Goal: Book appointment/travel/reservation

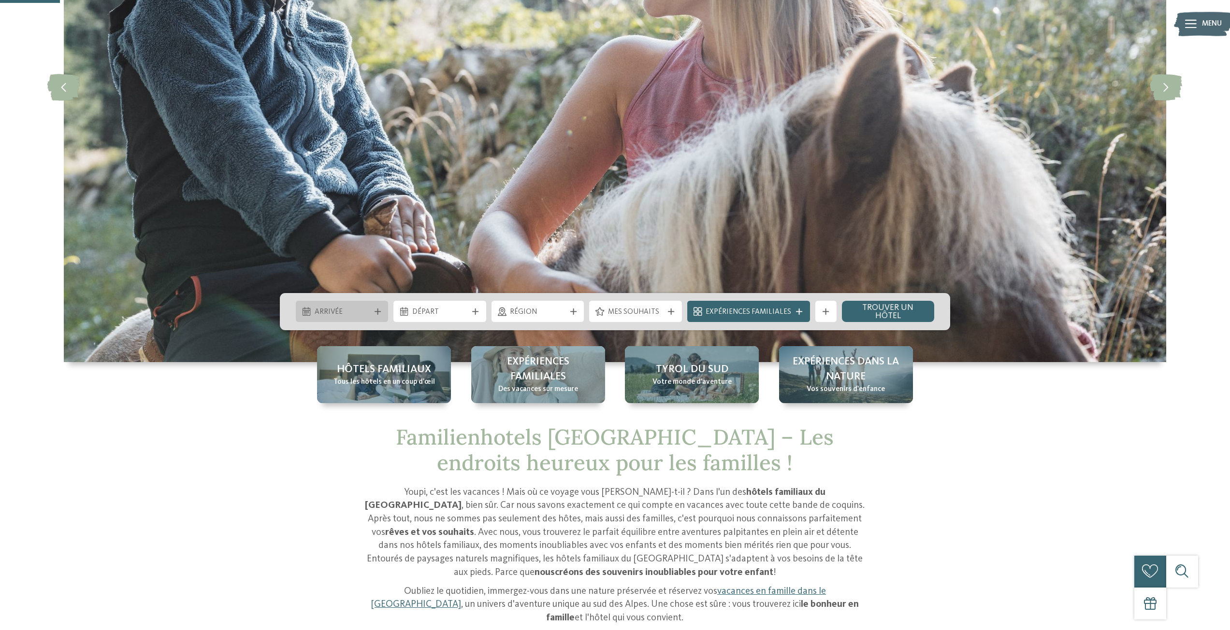
click at [379, 311] on icon at bounding box center [377, 312] width 6 height 6
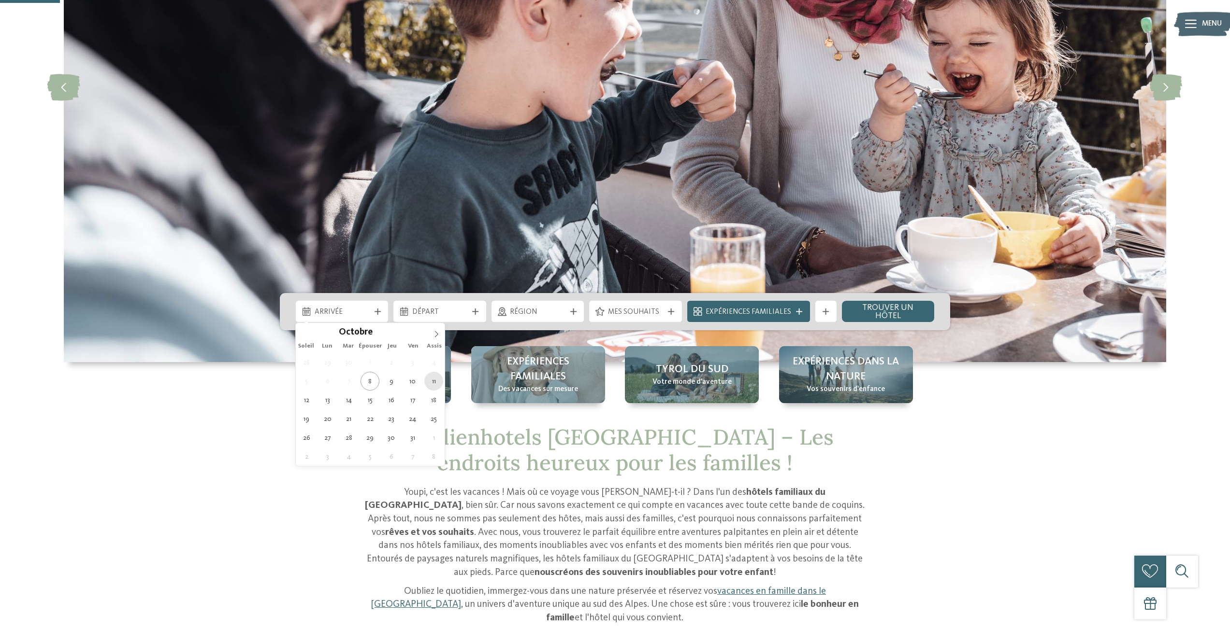
type div "[DATE]"
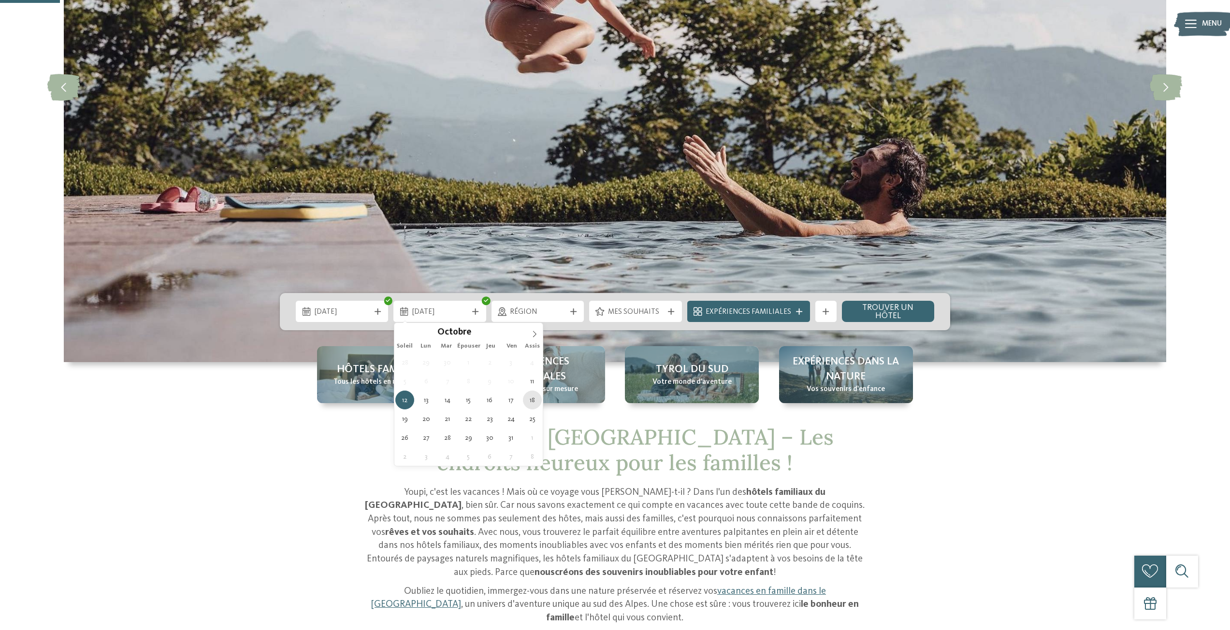
type div "[DATE]"
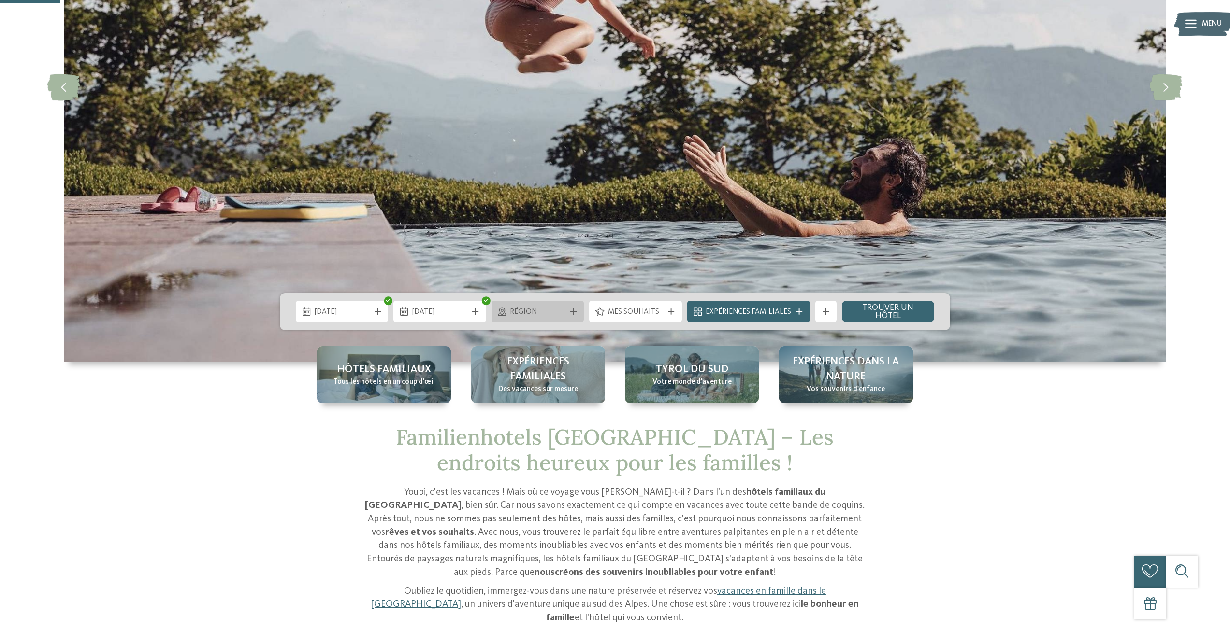
click at [549, 310] on span "Région" at bounding box center [537, 312] width 55 height 11
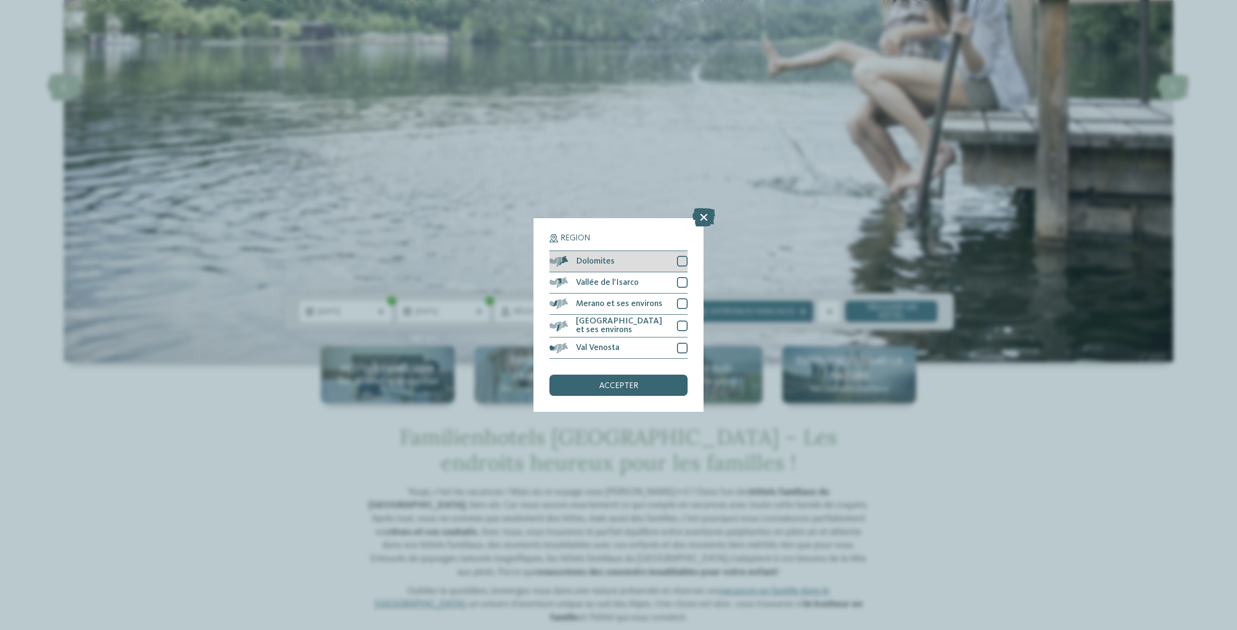
click at [682, 262] on div at bounding box center [682, 261] width 11 height 11
click at [627, 385] on font "accepter" at bounding box center [618, 386] width 39 height 8
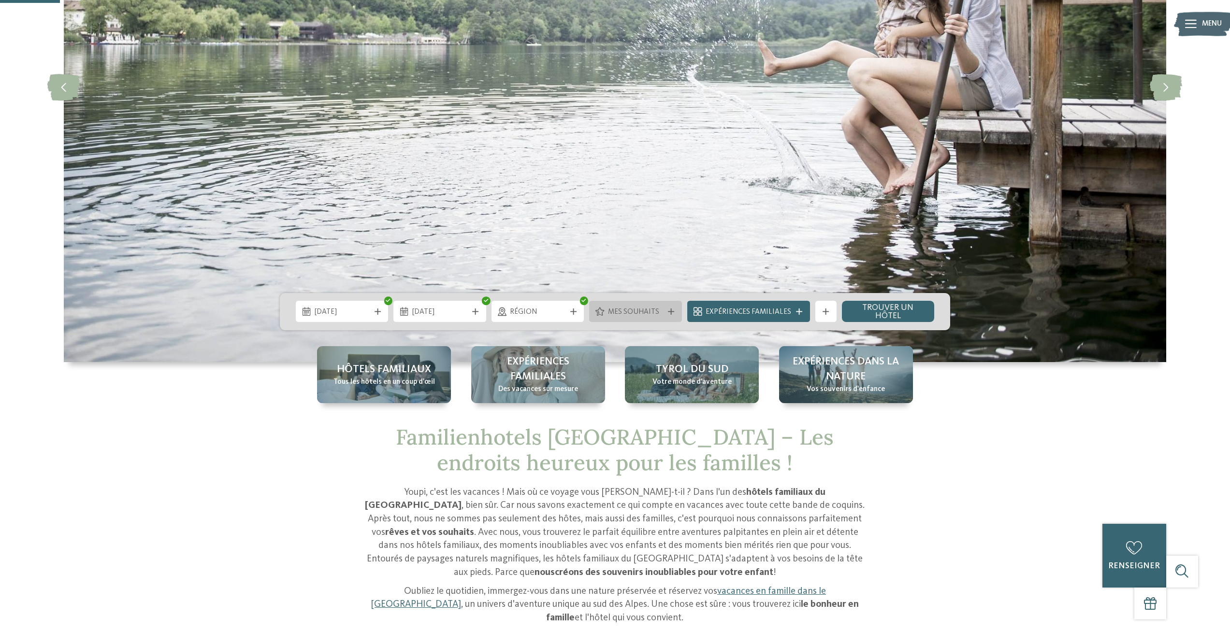
click at [649, 309] on font "Mes souhaits" at bounding box center [633, 312] width 51 height 8
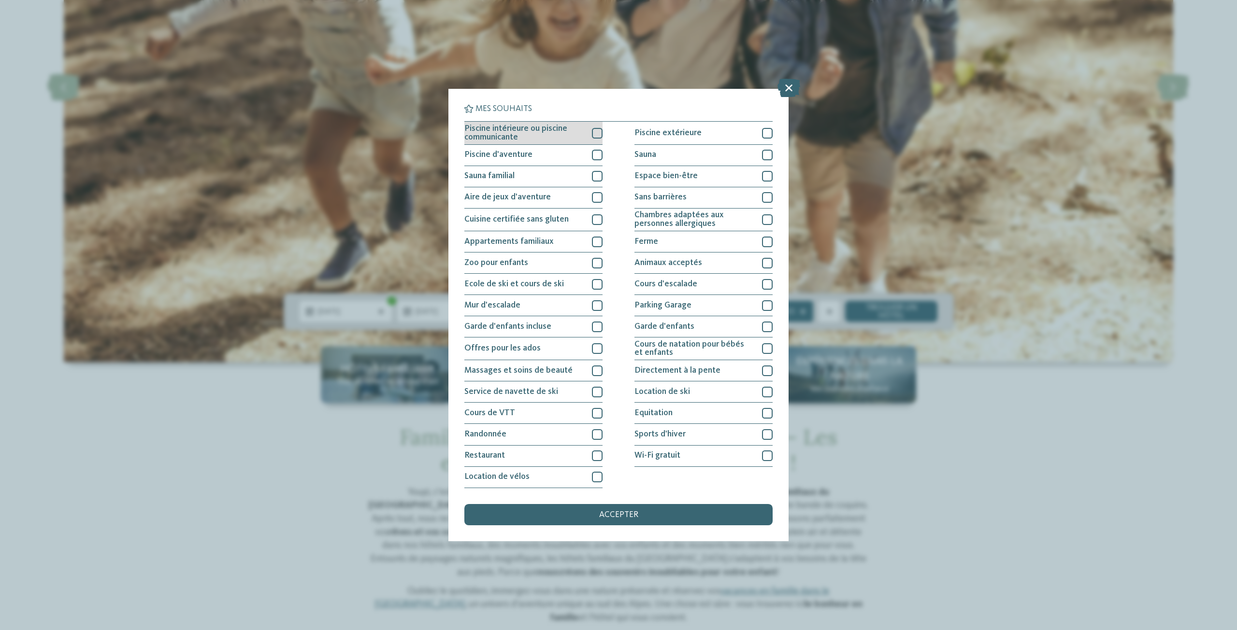
click at [597, 133] on div at bounding box center [597, 133] width 11 height 11
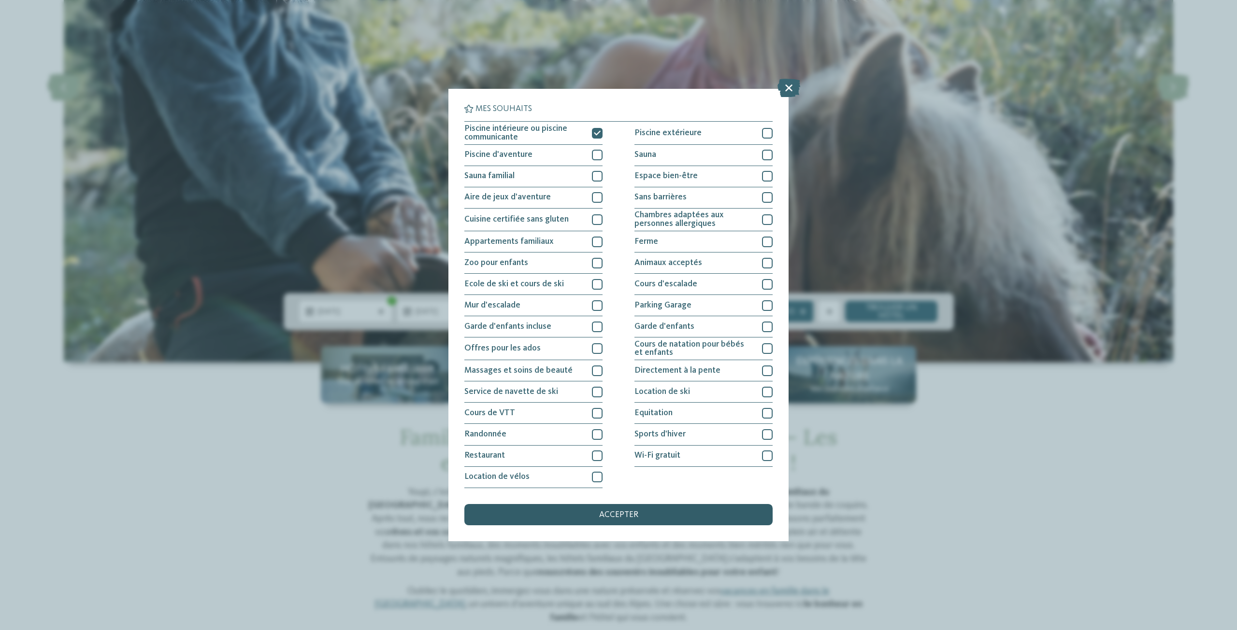
click at [629, 511] on font "accepter" at bounding box center [618, 515] width 39 height 8
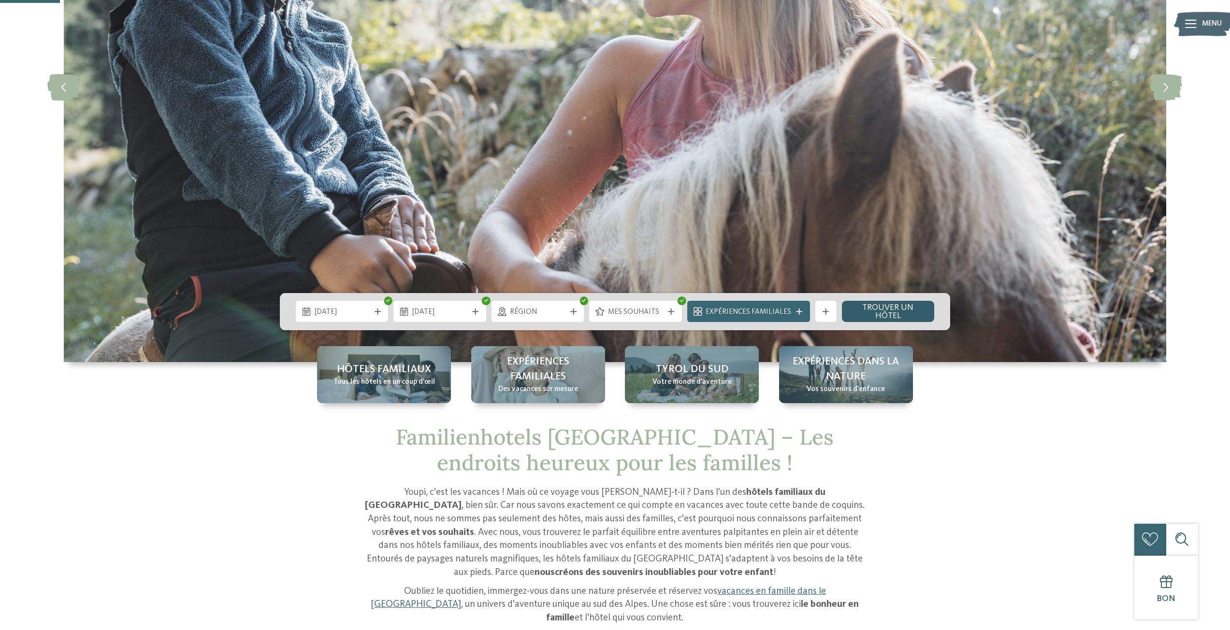
click at [893, 313] on font "Trouver un hôtel" at bounding box center [887, 312] width 51 height 17
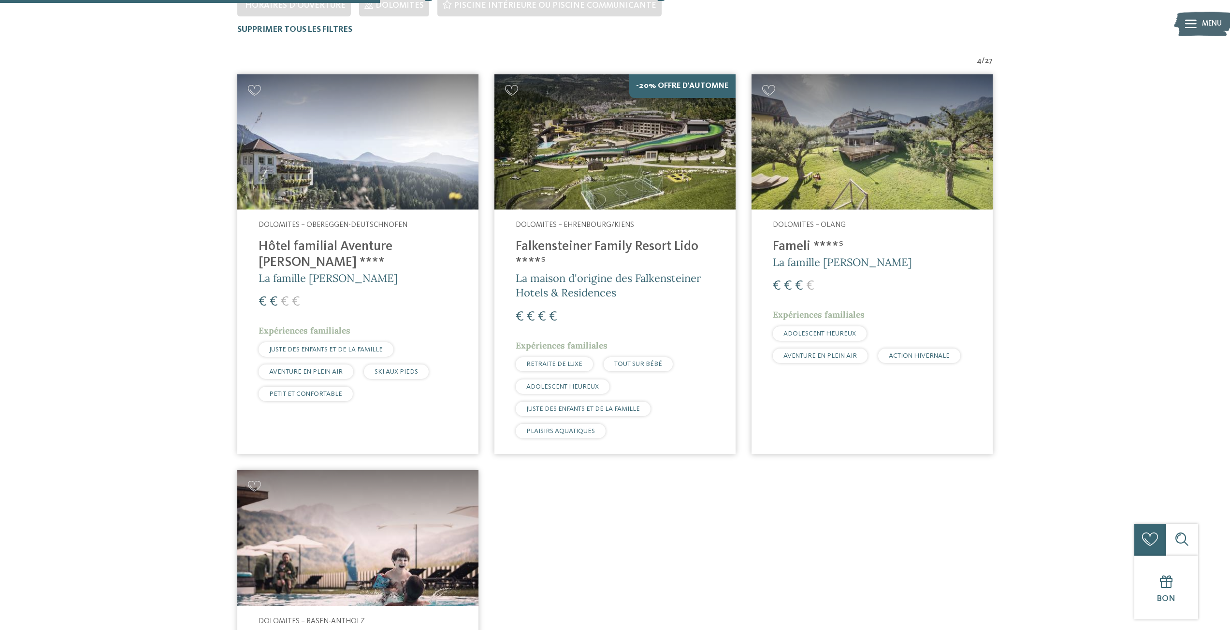
click at [643, 159] on img at bounding box center [614, 142] width 241 height 136
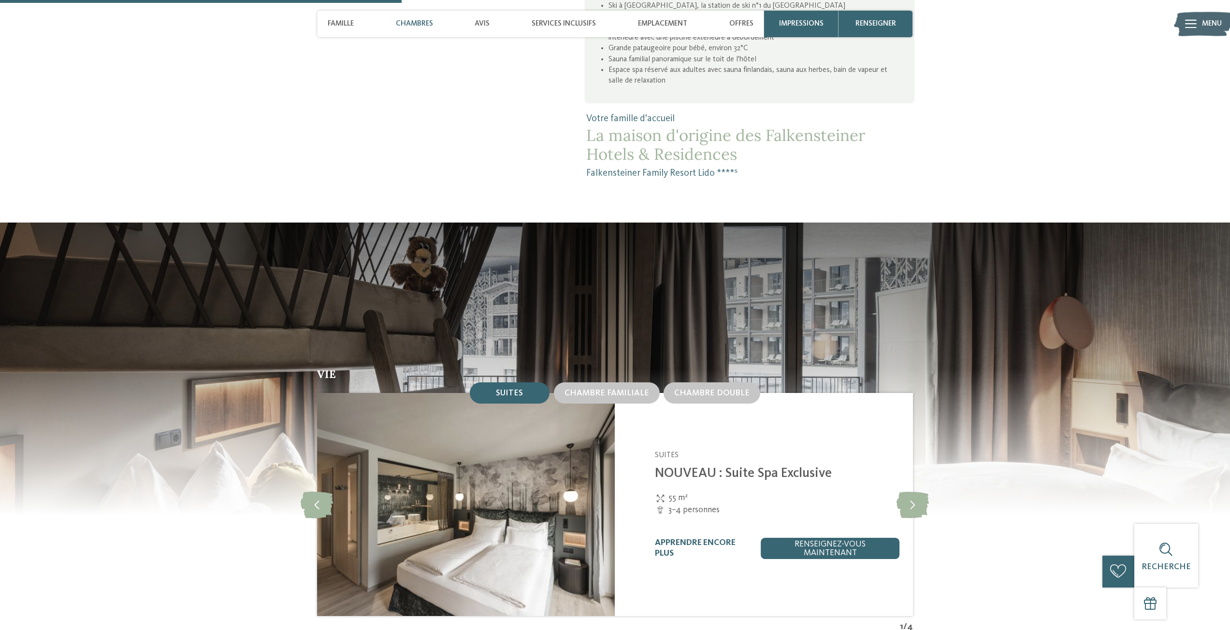
scroll to position [1159, 0]
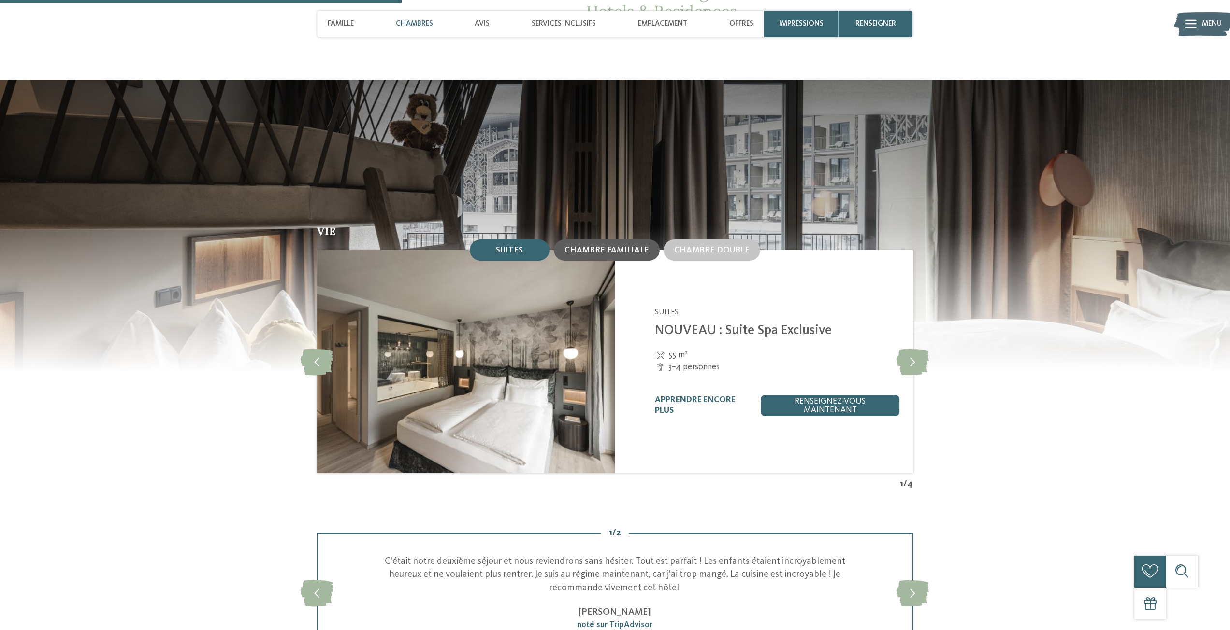
click at [594, 255] on div "Chambre familiale" at bounding box center [606, 250] width 85 height 10
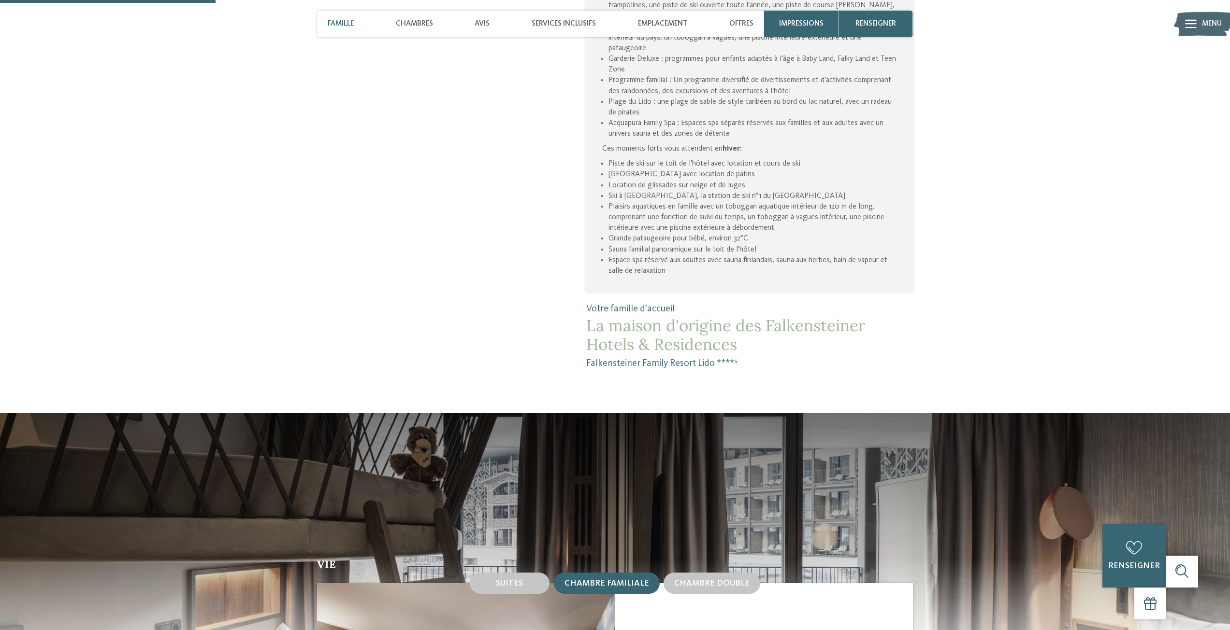
scroll to position [483, 0]
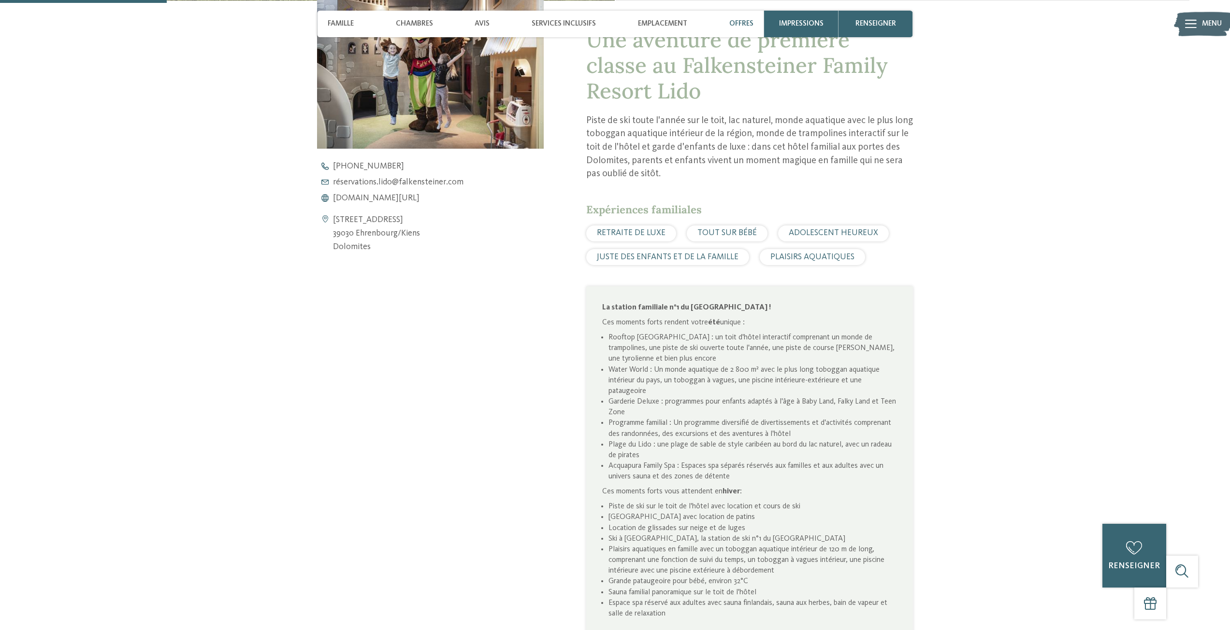
click at [738, 20] on font "Offres" at bounding box center [741, 24] width 24 height 8
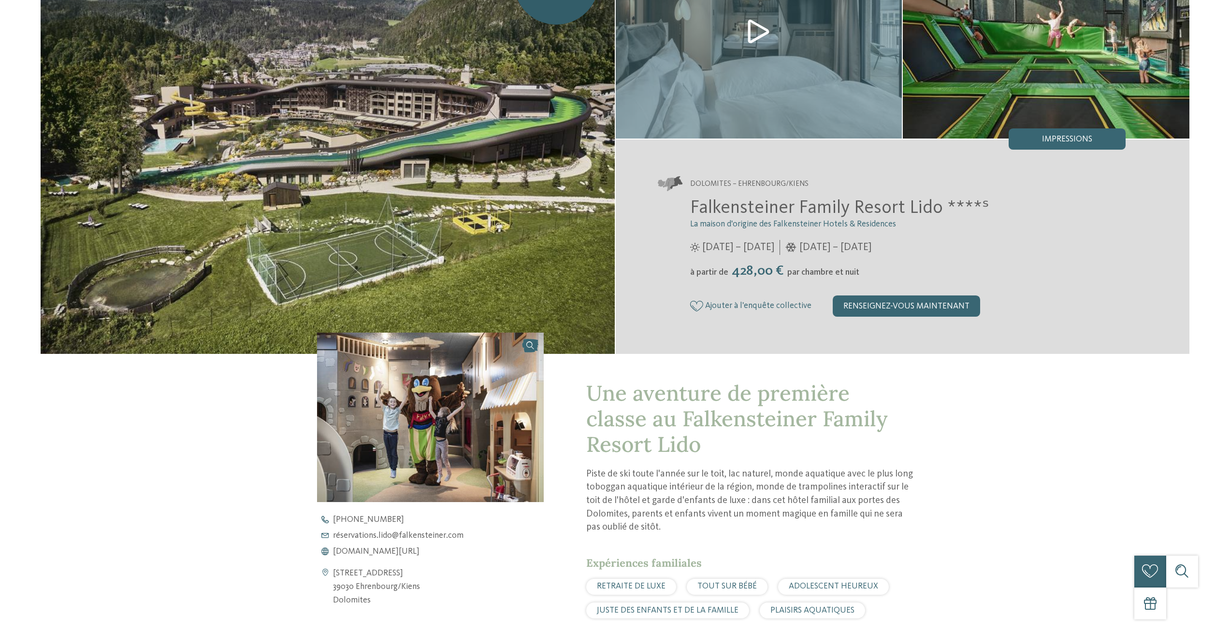
scroll to position [0, 0]
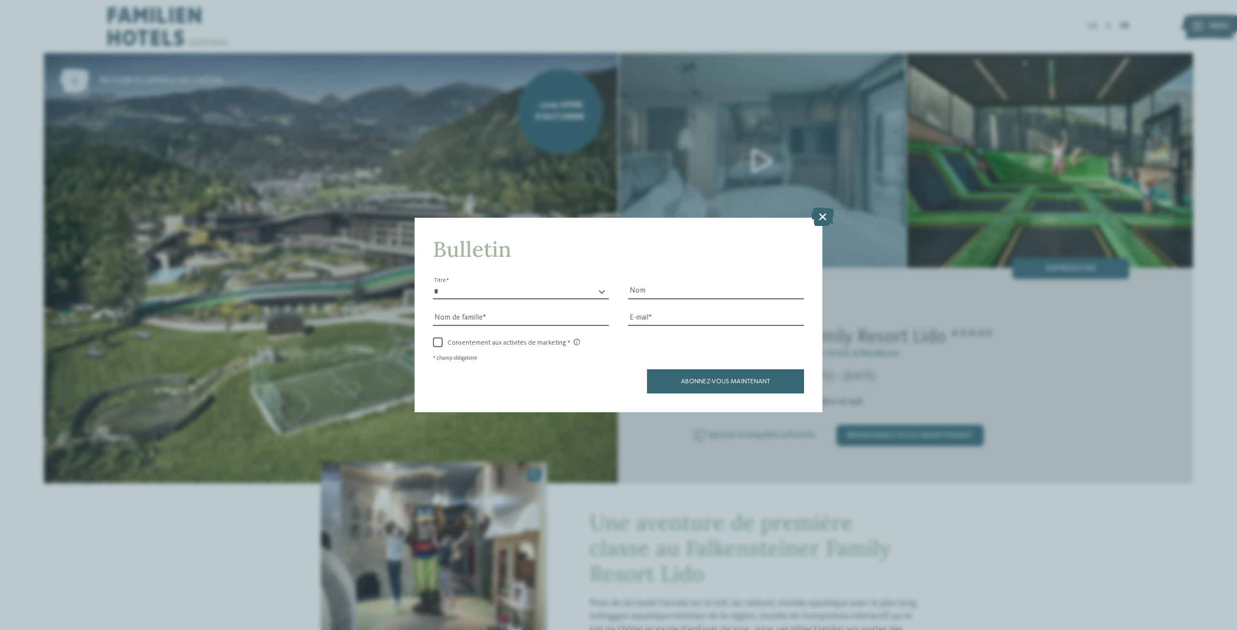
click at [168, 79] on div "Bulletin * * ** ******* ** Titre Nom Nom de famille E-mail link Fax" at bounding box center [618, 315] width 1237 height 630
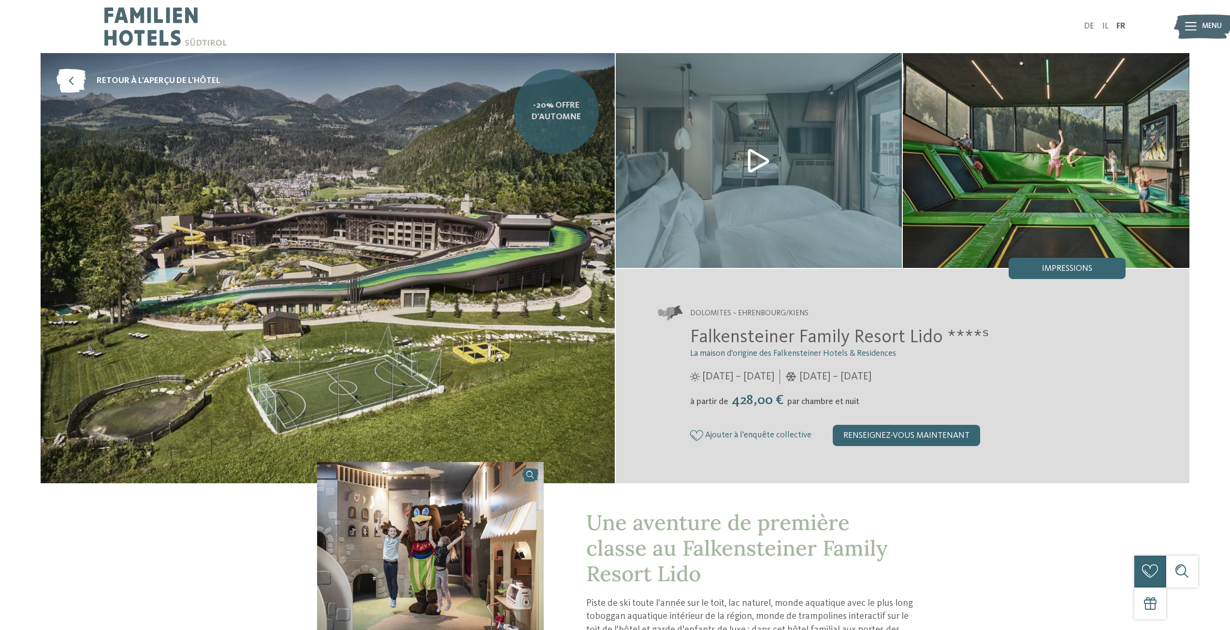
click at [559, 116] on font "-20% Offre d'automne" at bounding box center [555, 111] width 49 height 20
